Goal: Find specific page/section

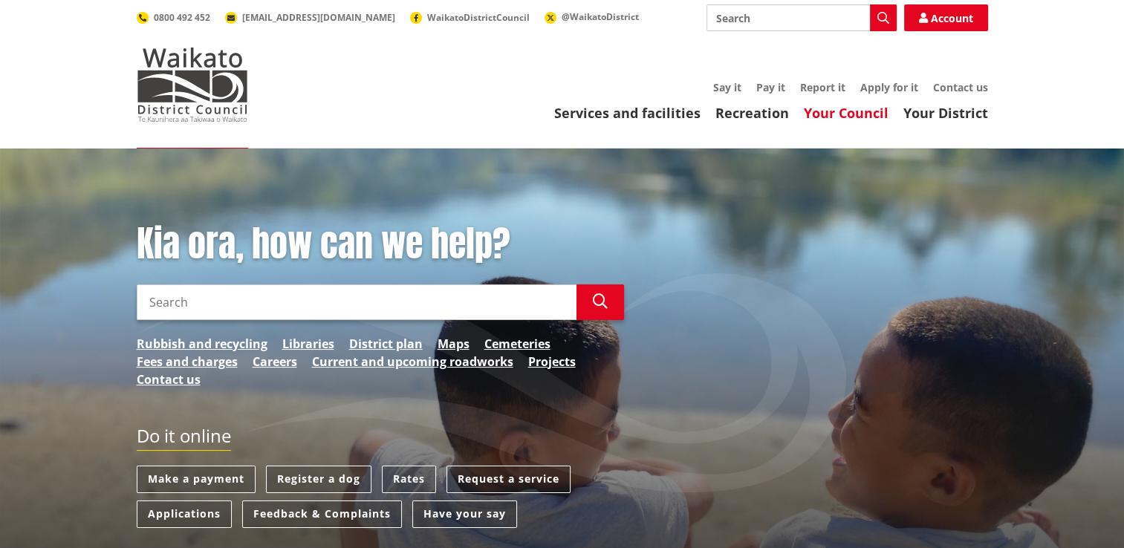
click at [856, 119] on link "Your Council" at bounding box center [846, 113] width 85 height 18
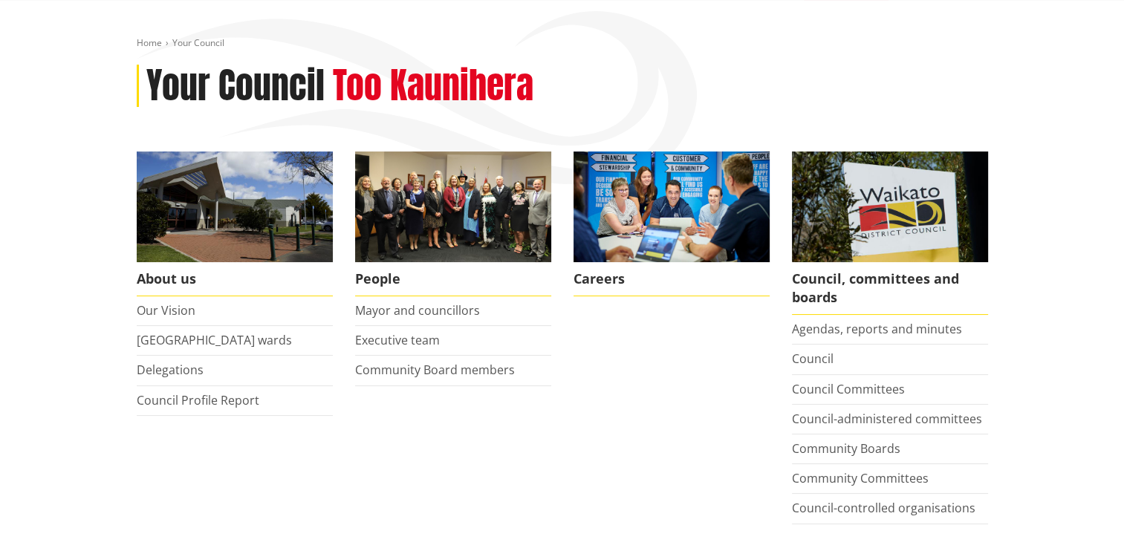
scroll to position [223, 0]
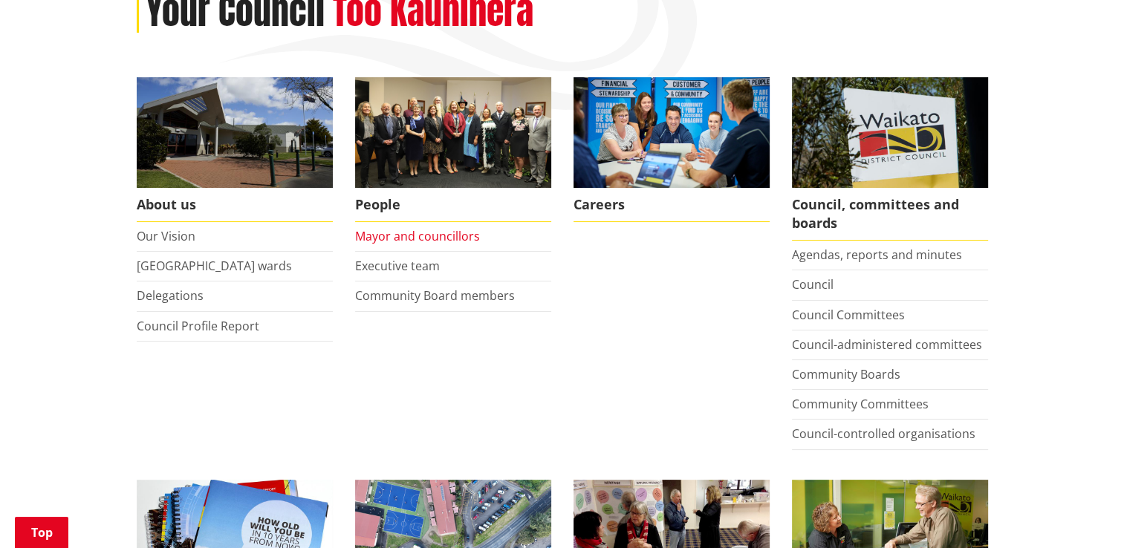
click at [407, 230] on link "Mayor and councillors" at bounding box center [417, 236] width 125 height 16
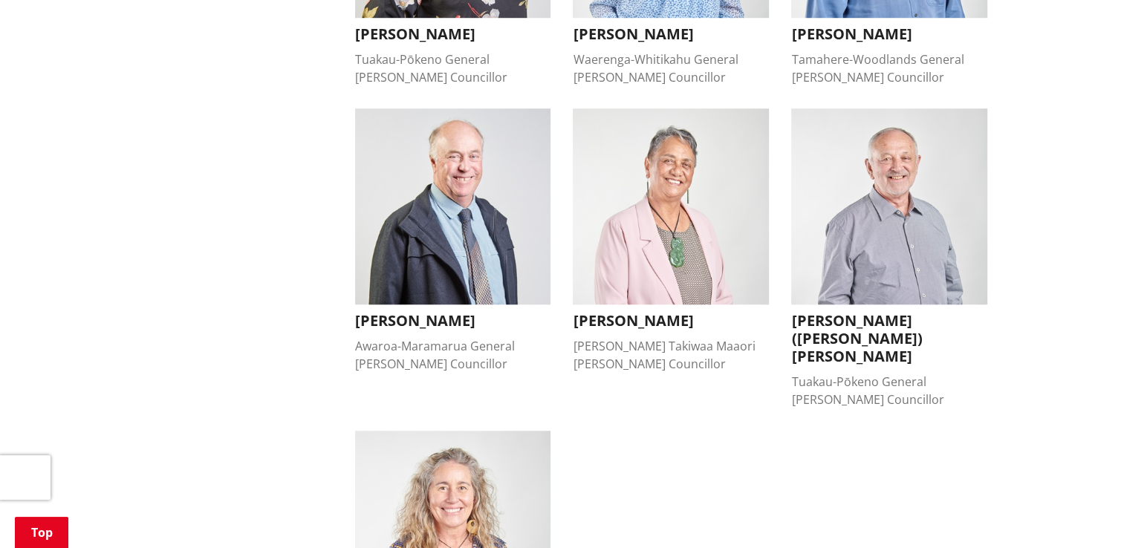
scroll to position [1337, 0]
